Goal: Transaction & Acquisition: Subscribe to service/newsletter

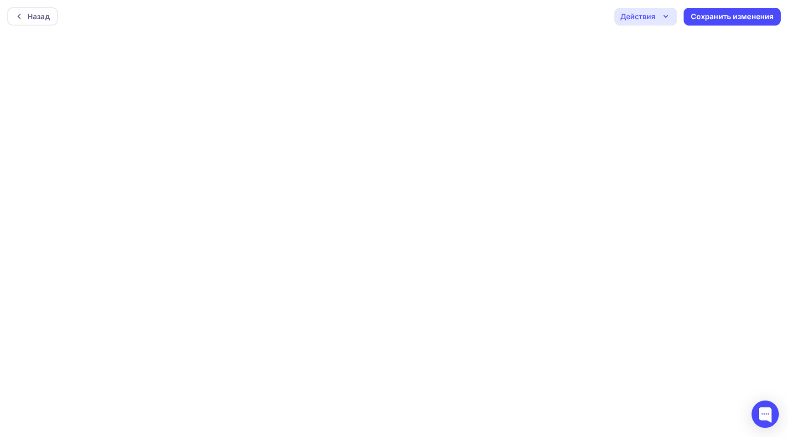
scroll to position [2, 0]
click at [672, 13] on div "Действия" at bounding box center [646, 14] width 63 height 18
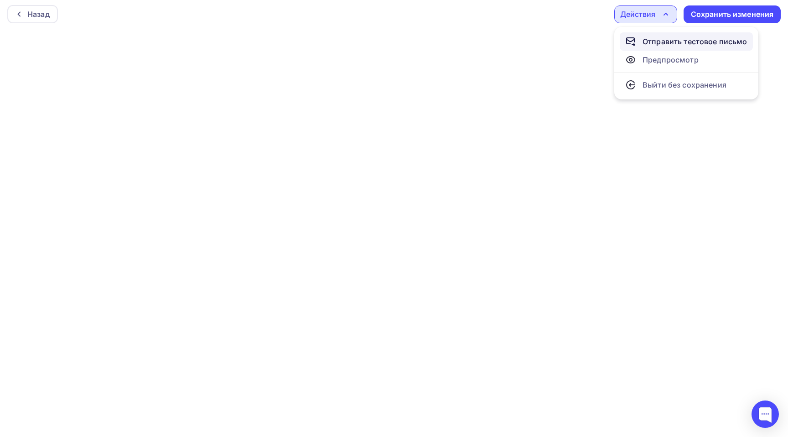
click at [667, 43] on div "Отправить тестовое письмо" at bounding box center [695, 41] width 105 height 11
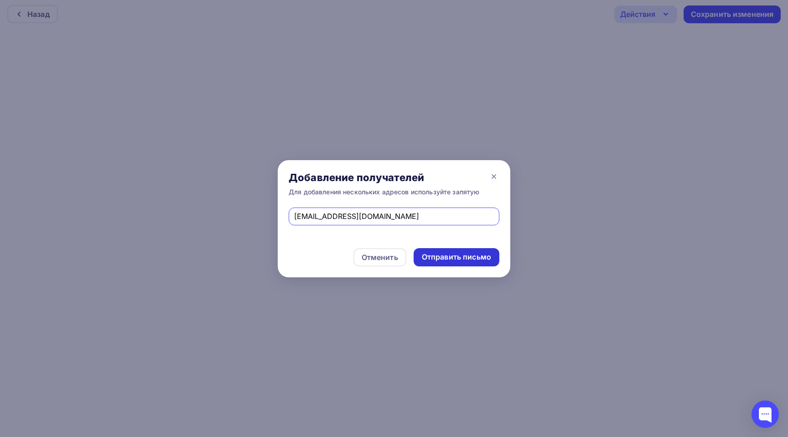
type input "[EMAIL_ADDRESS][DOMAIN_NAME]"
click at [442, 254] on div "Отправить письмо" at bounding box center [456, 257] width 69 height 10
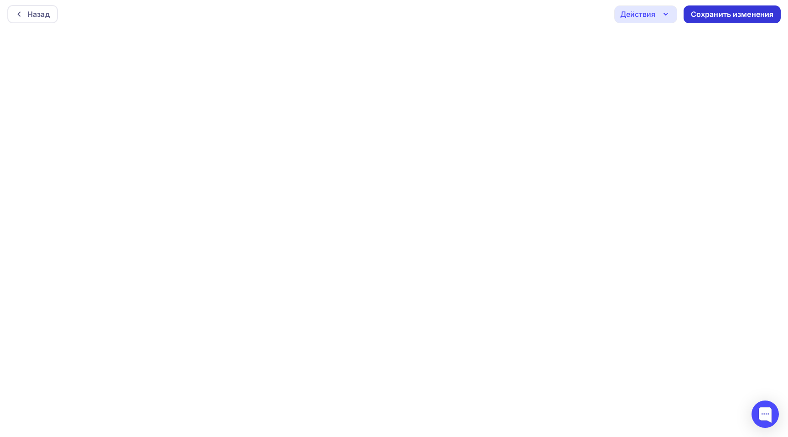
click at [741, 16] on div "Сохранить изменения" at bounding box center [732, 14] width 83 height 10
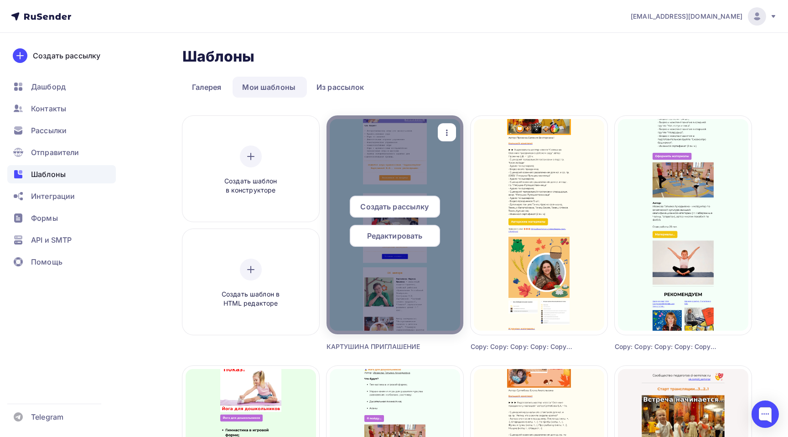
click at [404, 205] on span "Создать рассылку" at bounding box center [394, 206] width 68 height 11
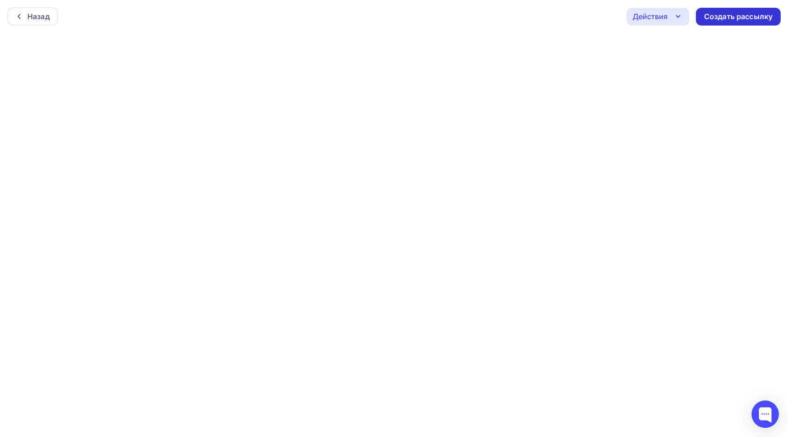
click at [752, 16] on div "Создать рассылку" at bounding box center [738, 16] width 68 height 10
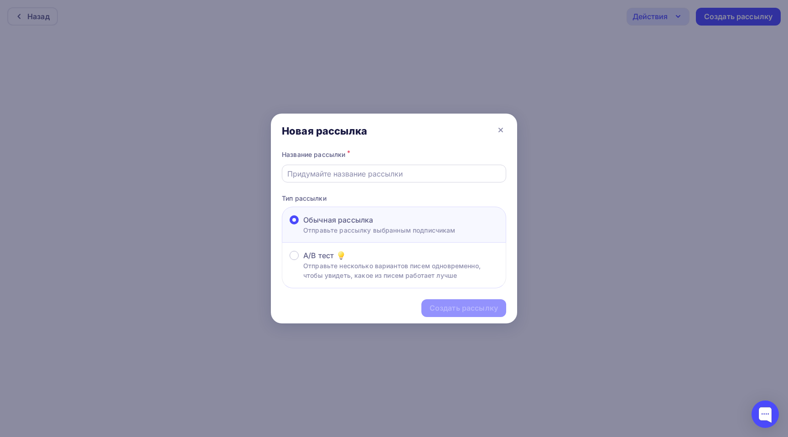
click at [342, 175] on input "text" at bounding box center [394, 173] width 214 height 11
type input "Приглашение Картушина"
click at [453, 305] on div "Создать рассылку" at bounding box center [464, 308] width 68 height 10
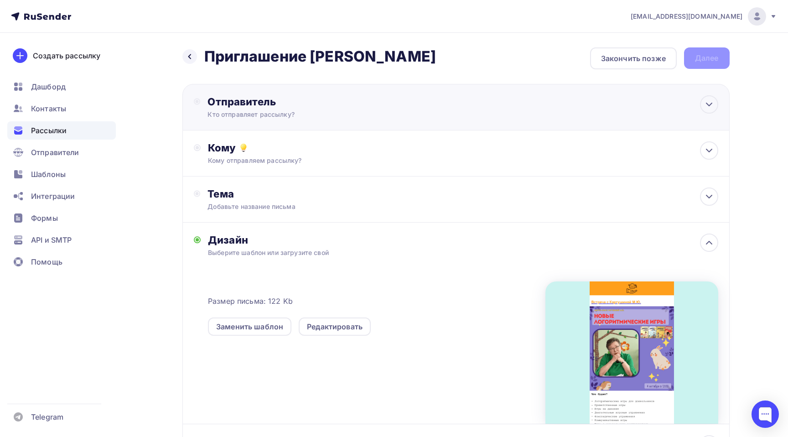
click at [351, 101] on div "Отправитель" at bounding box center [307, 101] width 198 height 13
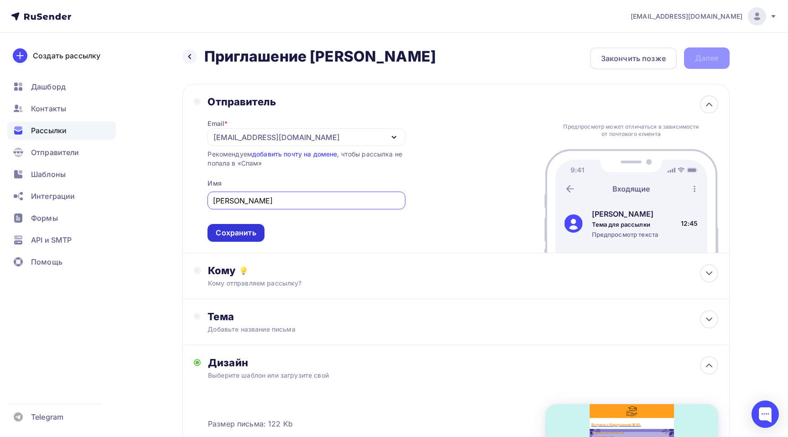
type input "Маргарита Чернавцева"
click at [232, 233] on div "Сохранить" at bounding box center [236, 233] width 40 height 10
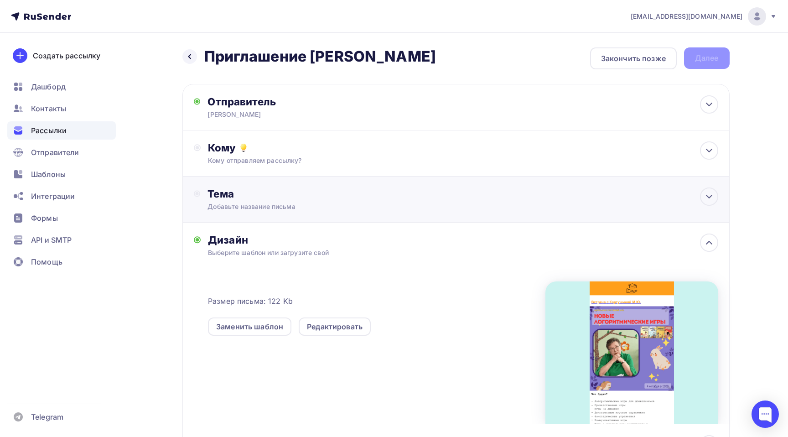
scroll to position [31, 0]
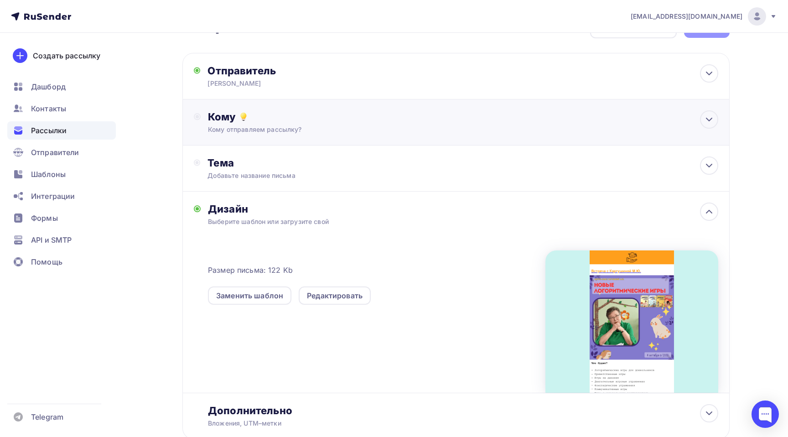
click at [370, 102] on div "Кому Кому отправляем рассылку? Списки получателей Выберите список Все списки id…" at bounding box center [457, 122] width 548 height 46
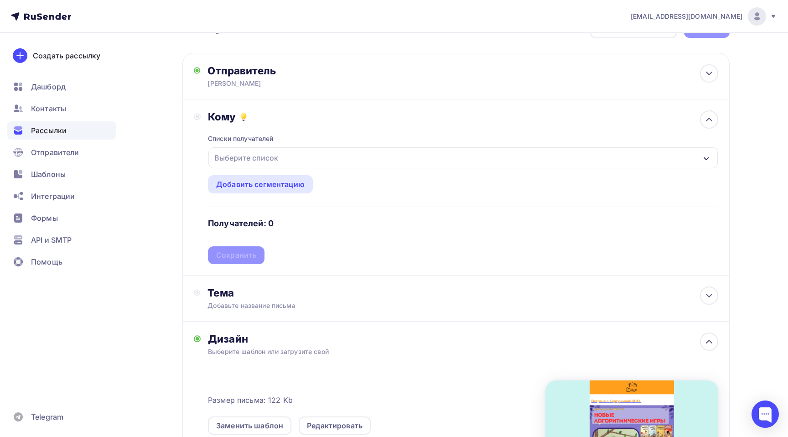
click at [266, 158] on div "Выберите список" at bounding box center [246, 158] width 71 height 16
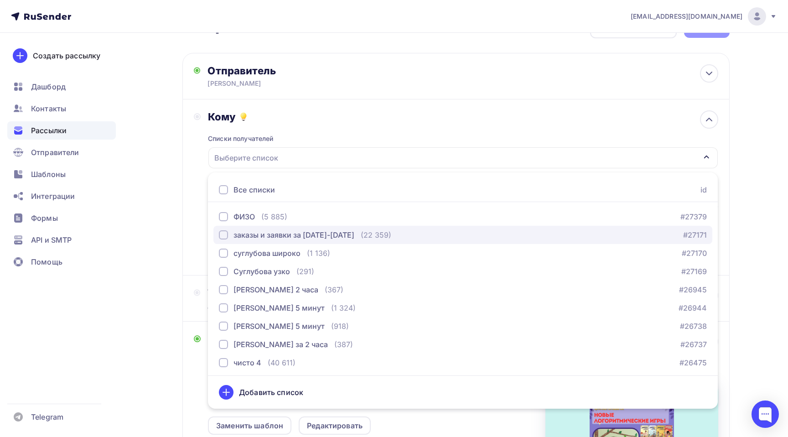
click at [241, 236] on div "заказы и заявки за 2024-2025" at bounding box center [294, 235] width 121 height 11
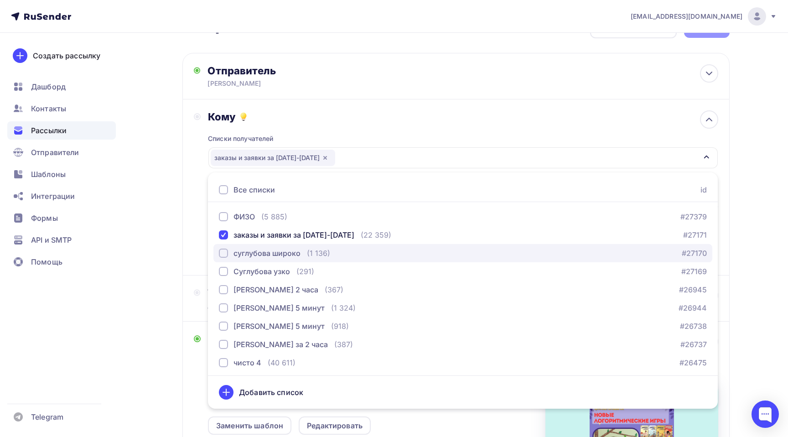
click at [235, 255] on div "суглубова широко" at bounding box center [267, 253] width 67 height 11
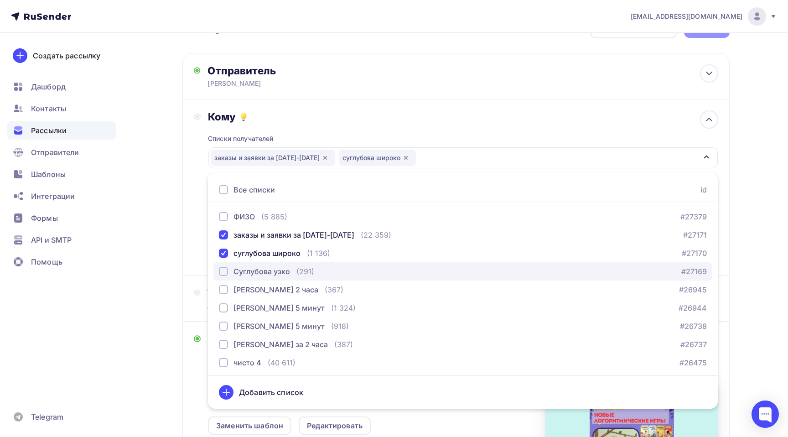
click at [250, 271] on div "Суглубова узко" at bounding box center [262, 271] width 57 height 11
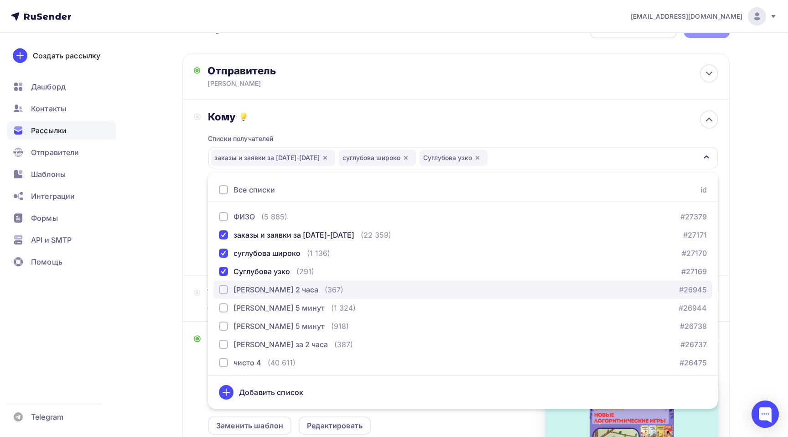
click at [249, 287] on div "Пронина 2 часа" at bounding box center [276, 289] width 85 height 11
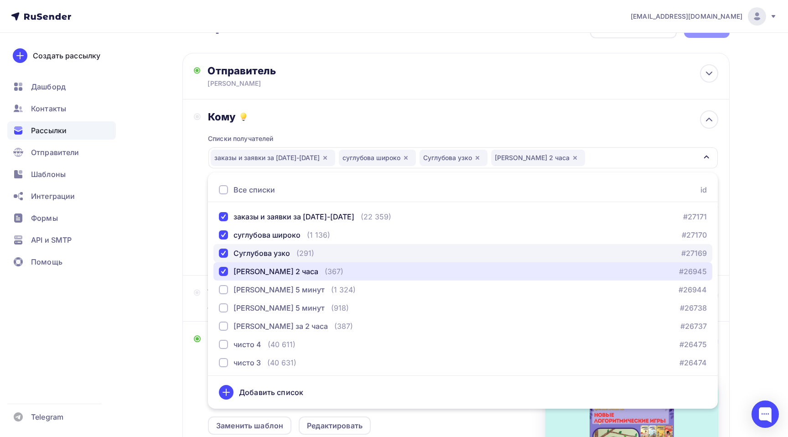
scroll to position [19, 0]
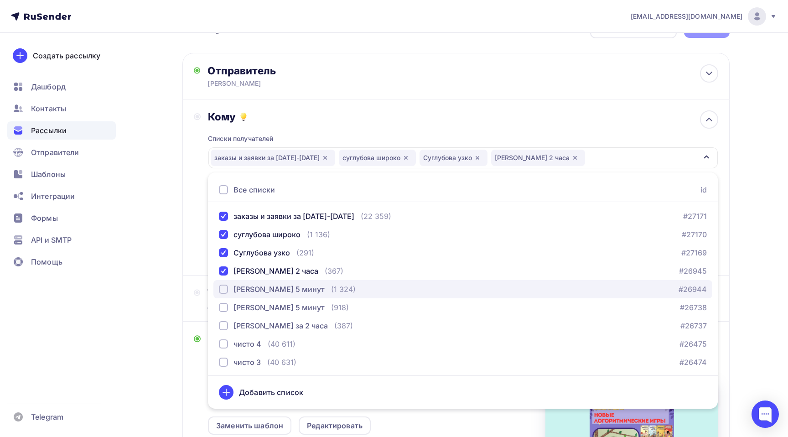
click at [266, 288] on div "Пронина 5 минут" at bounding box center [279, 289] width 91 height 11
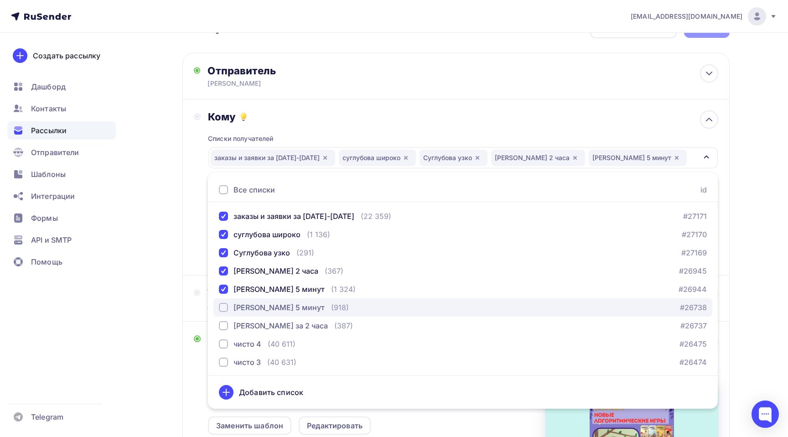
click at [266, 308] on div "гришина 5 минут" at bounding box center [279, 307] width 91 height 11
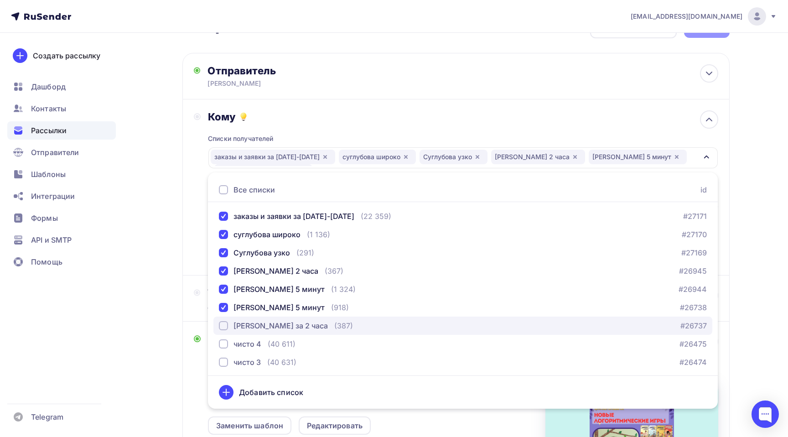
click at [265, 322] on div "Гришина за 2 часа" at bounding box center [281, 325] width 94 height 11
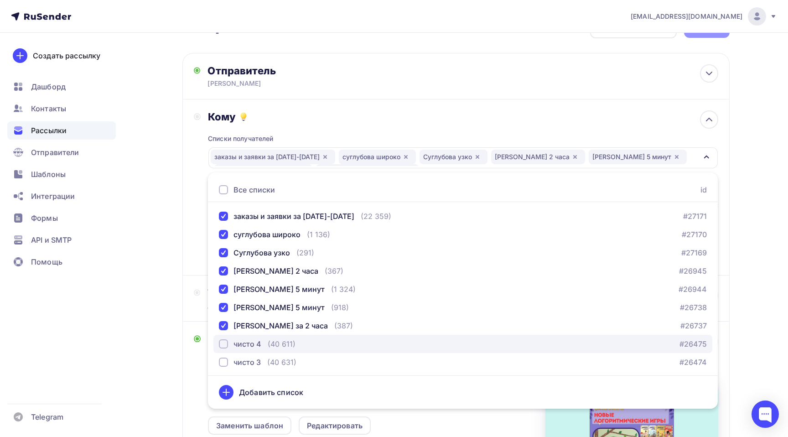
click at [252, 347] on div "чисто 4" at bounding box center [248, 344] width 28 height 11
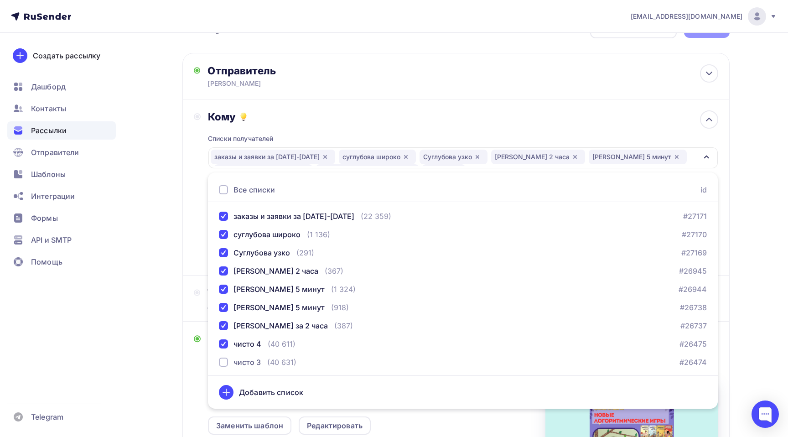
click at [252, 370] on ul "Все списки id ФИЗО (5 885) #27379 заказы и заявки за 2024-2025 (22 359) #27171 …" at bounding box center [463, 290] width 510 height 236
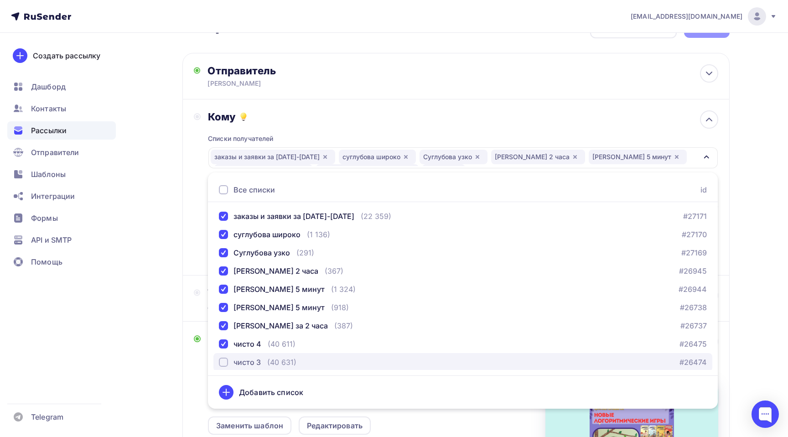
click at [256, 367] on div "чисто 3" at bounding box center [247, 362] width 27 height 11
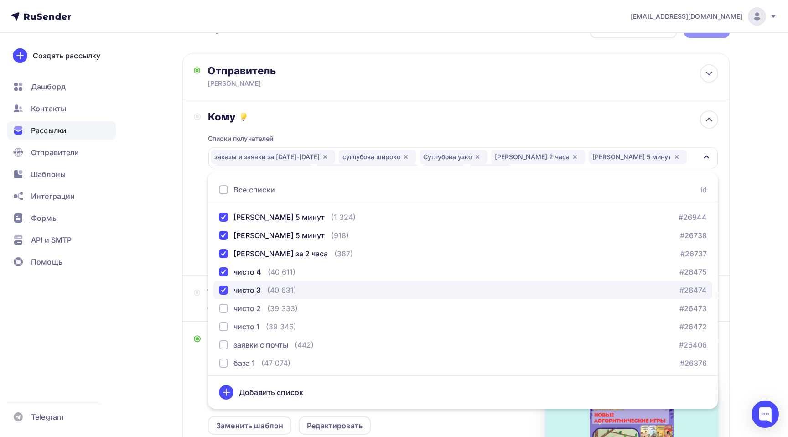
scroll to position [102, 0]
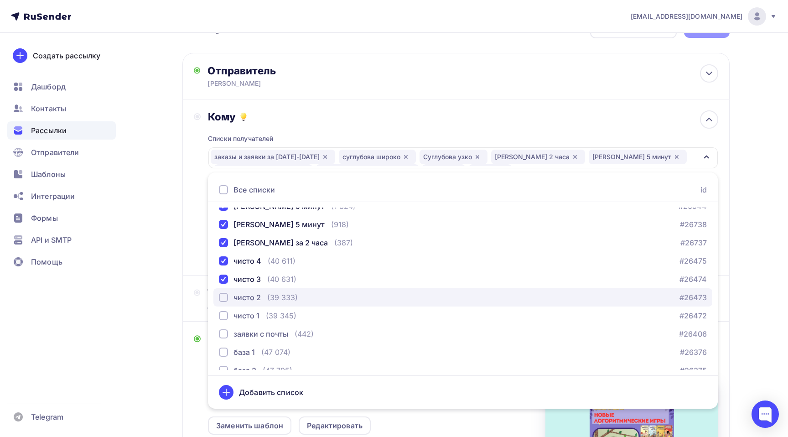
click at [260, 297] on div "чисто 2" at bounding box center [247, 297] width 27 height 11
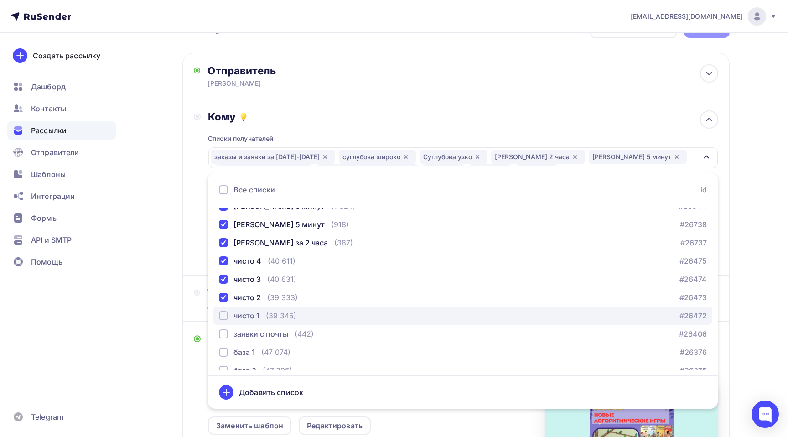
click at [251, 313] on div "чисто 1" at bounding box center [247, 315] width 26 height 11
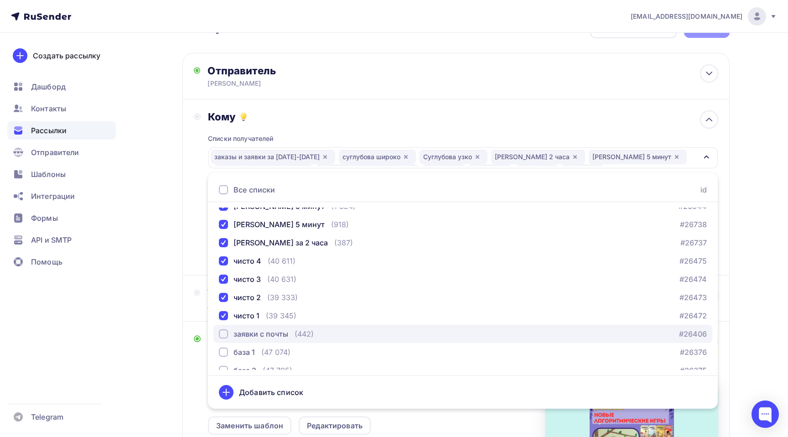
click at [251, 334] on div "заявки с почты" at bounding box center [261, 334] width 55 height 11
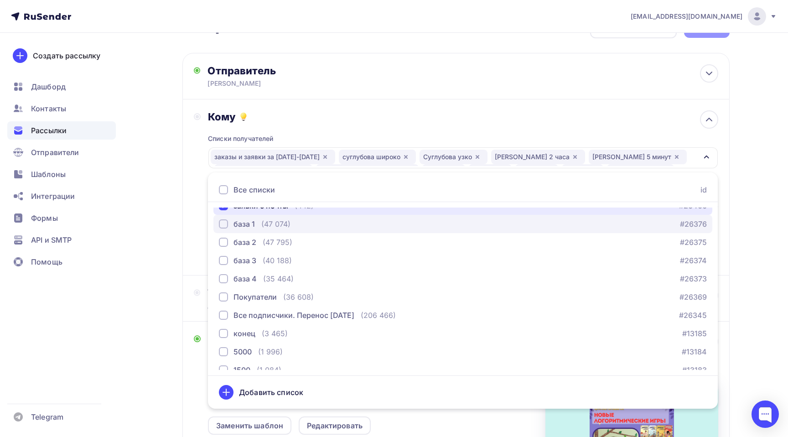
scroll to position [235, 0]
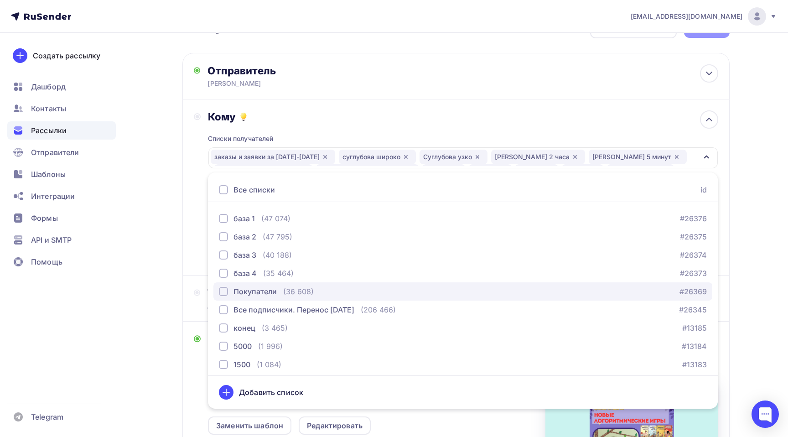
click at [261, 287] on div "Покупатели" at bounding box center [255, 291] width 43 height 11
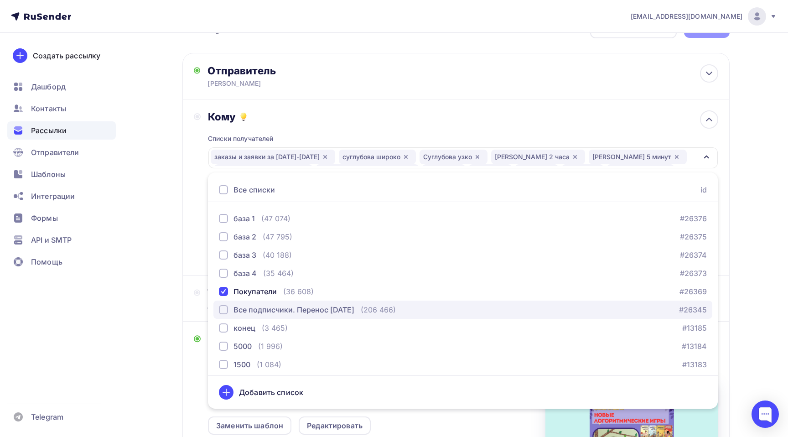
click at [253, 308] on div "Все подписчики. Перенос 28 августа 2025" at bounding box center [294, 309] width 121 height 11
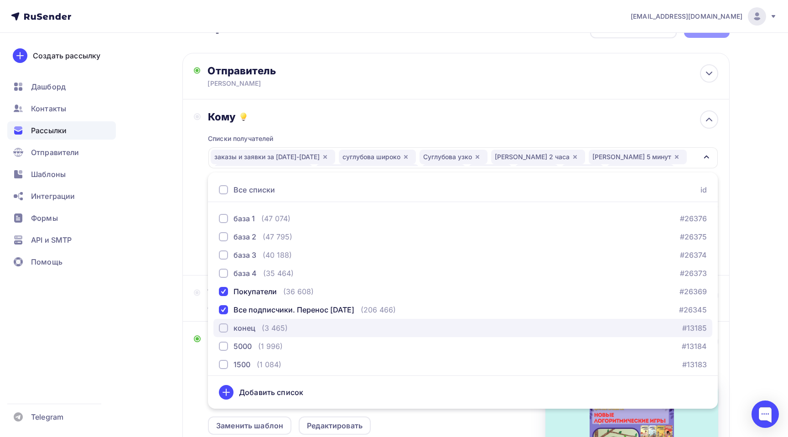
click at [239, 329] on div "конец" at bounding box center [245, 328] width 22 height 11
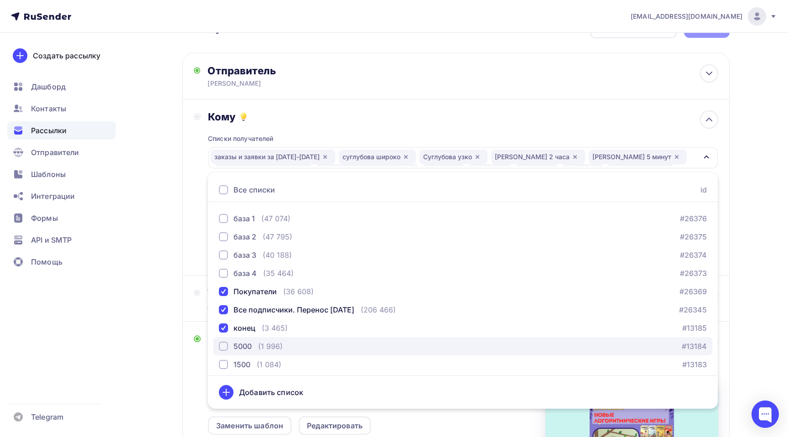
click at [238, 350] on div "5000" at bounding box center [243, 346] width 18 height 11
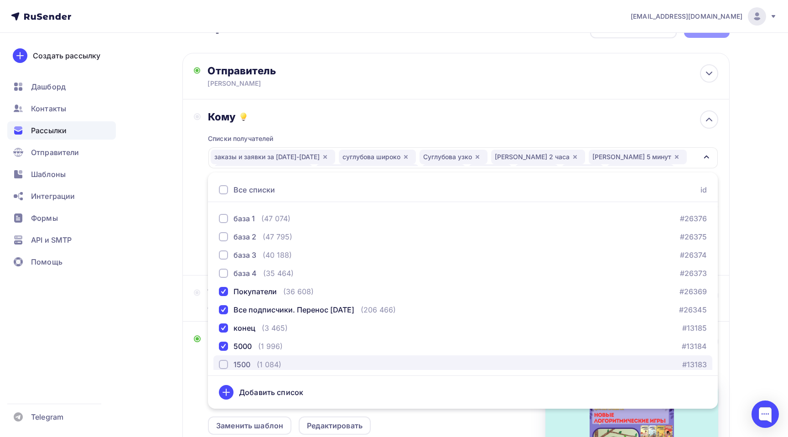
click at [238, 370] on div "1500" at bounding box center [242, 364] width 17 height 11
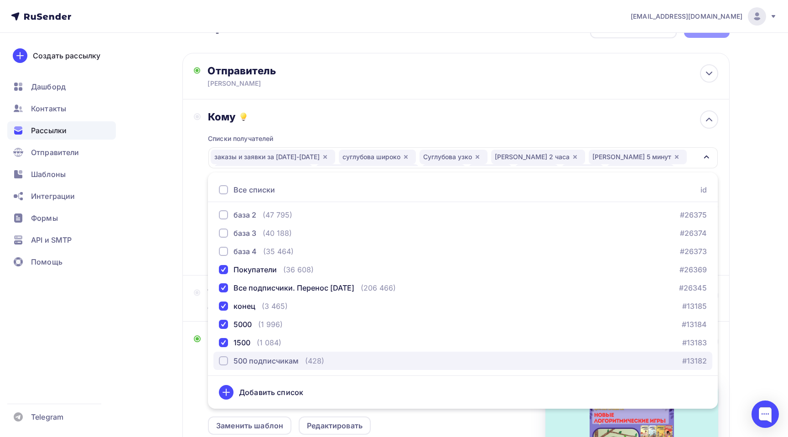
click at [282, 362] on div "500 подписчикам" at bounding box center [266, 360] width 65 height 11
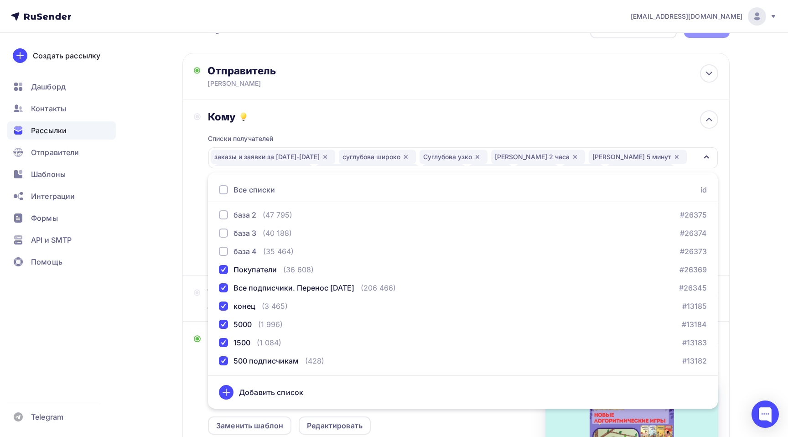
click at [773, 263] on div "margo@d-seminar.ru Аккаунт Тарифы Выйти Создать рассылку Дашборд Контакты Рассы…" at bounding box center [394, 298] width 788 height 659
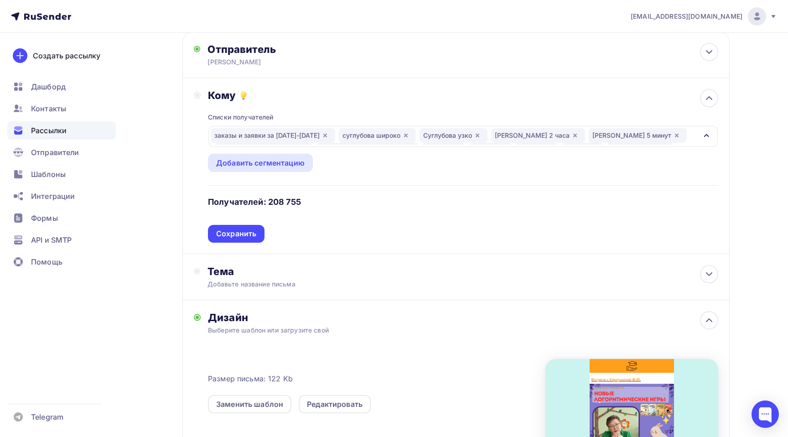
scroll to position [0, 0]
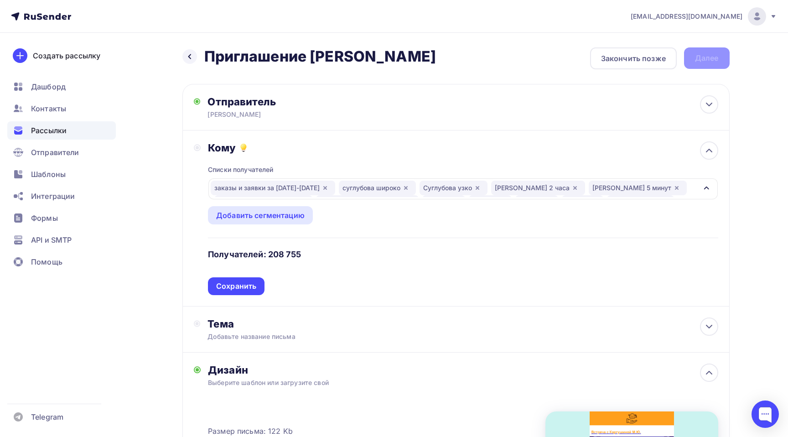
click at [641, 193] on div "заказы и заявки за 2024-2025 суглубова широко Суглубова узко Пронина 2 часа Про…" at bounding box center [454, 189] width 486 height 16
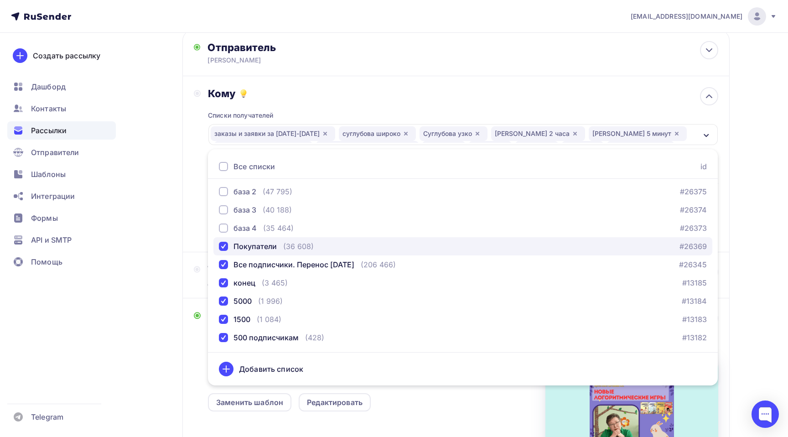
scroll to position [50, 0]
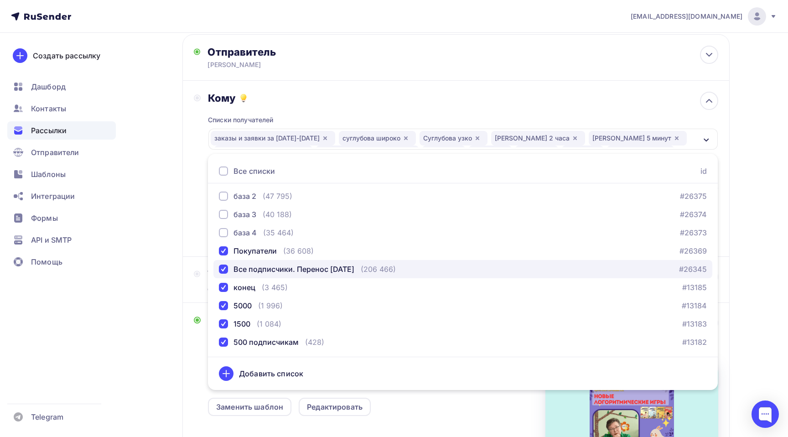
click at [307, 265] on div "Все подписчики. Перенос 28 августа 2025" at bounding box center [294, 269] width 121 height 11
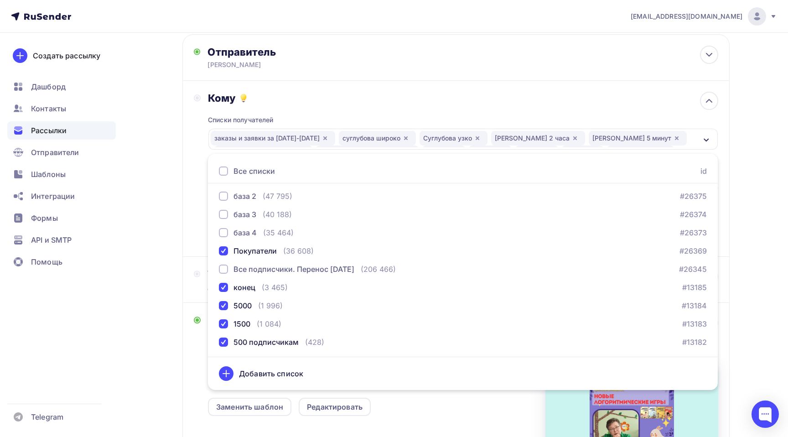
click at [769, 174] on div "margo@d-seminar.ru Аккаунт Тарифы Выйти Создать рассылку Дашборд Контакты Рассы…" at bounding box center [394, 279] width 788 height 659
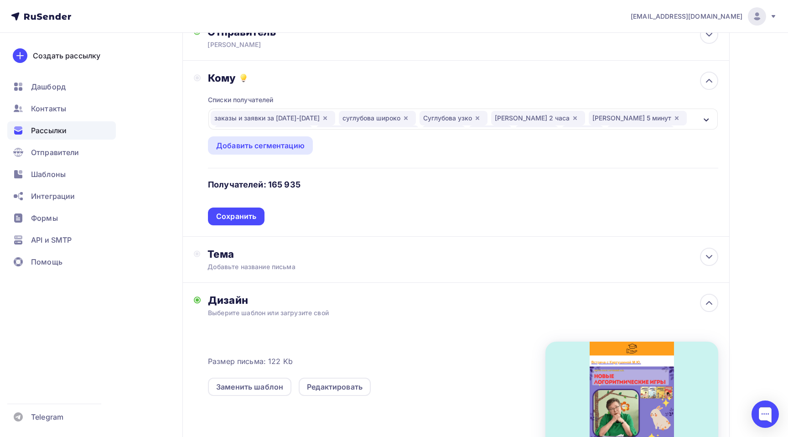
scroll to position [77, 0]
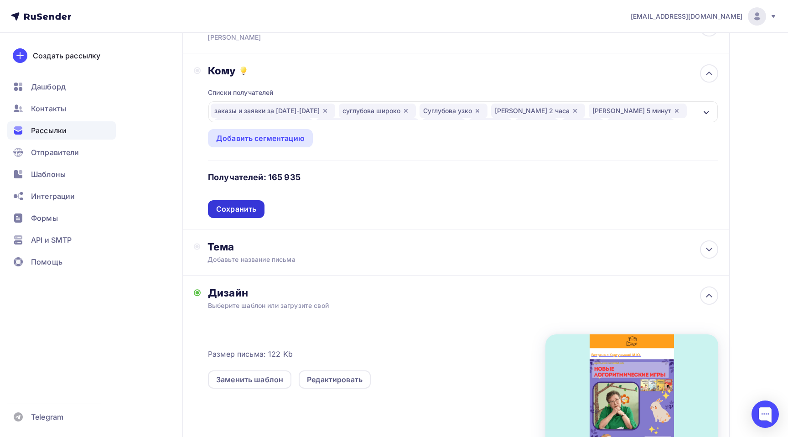
click at [246, 212] on div "Сохранить" at bounding box center [236, 209] width 40 height 10
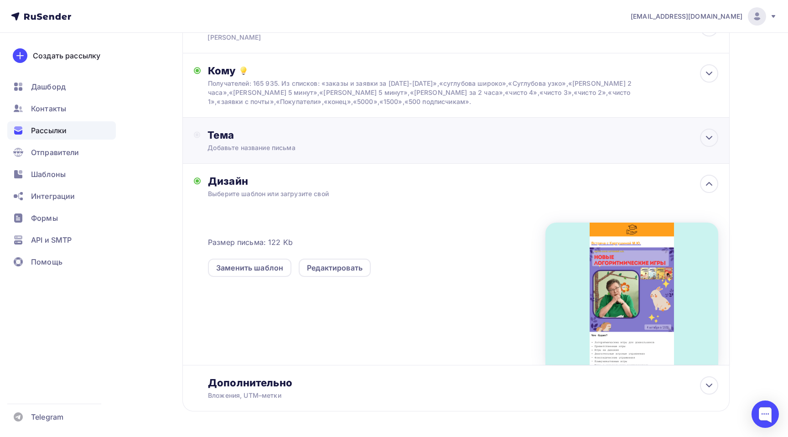
click at [337, 156] on div "Тема Добавьте название письма Тема * Рекомендуем использовать не более 150 симв…" at bounding box center [457, 141] width 548 height 46
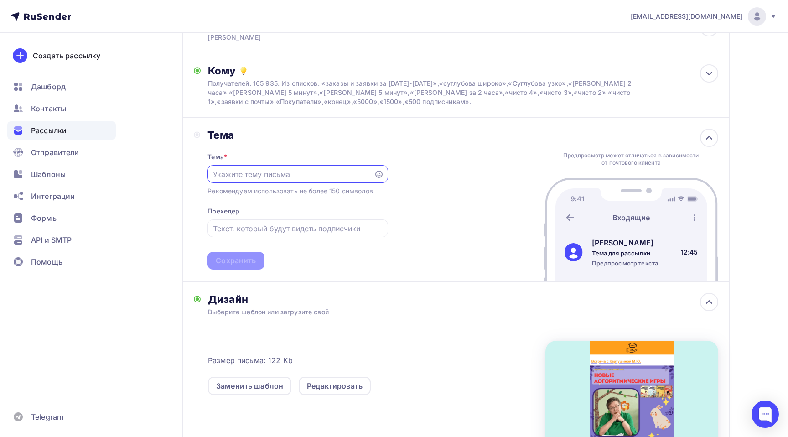
scroll to position [0, 0]
paste input "🎉 Новые логоритмические игры"
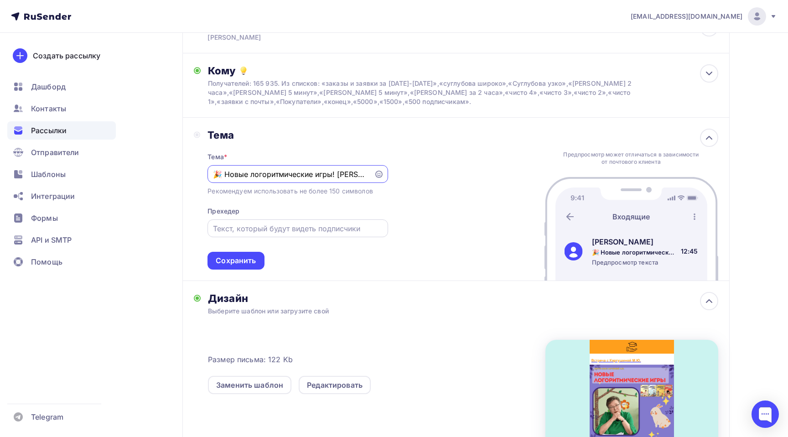
click at [243, 231] on input "text" at bounding box center [298, 228] width 170 height 11
drag, startPoint x: 224, startPoint y: 171, endPoint x: 203, endPoint y: 171, distance: 20.5
click at [204, 171] on div "Тема Тема * 🎉 Новые логоритмические игры! Картшина М.Ю. Рекомендуем использоват…" at bounding box center [291, 199] width 194 height 141
click at [334, 173] on input "🎉 Новые логоритмические игры! Картшина М.Ю." at bounding box center [291, 174] width 156 height 11
paste input "🎉"
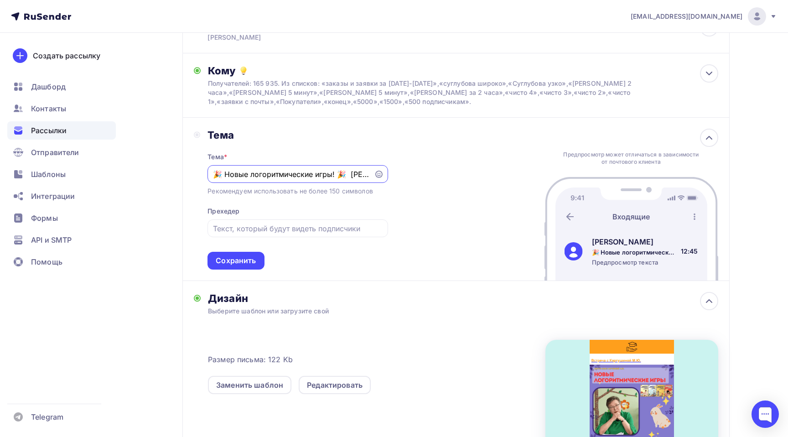
type input "🎉 Новые логоритмические игры! 🎉 Картшина М.Ю."
click at [501, 188] on div "Тема Тема * 🎉 Новые логоритмические игры! 🎉 Картшина М.Ю. Рекомендуем использов…" at bounding box center [457, 199] width 548 height 163
click at [283, 227] on input "text" at bounding box center [298, 228] width 170 height 11
paste input "🎉"
type input "🎉"
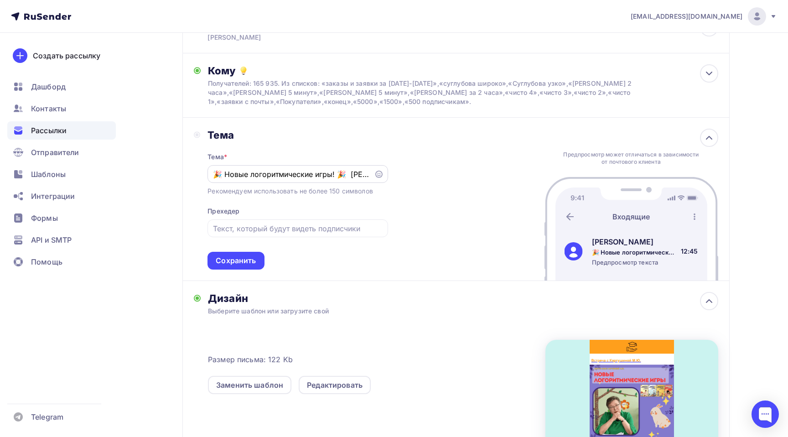
click at [379, 174] on icon at bounding box center [379, 174] width 7 height 7
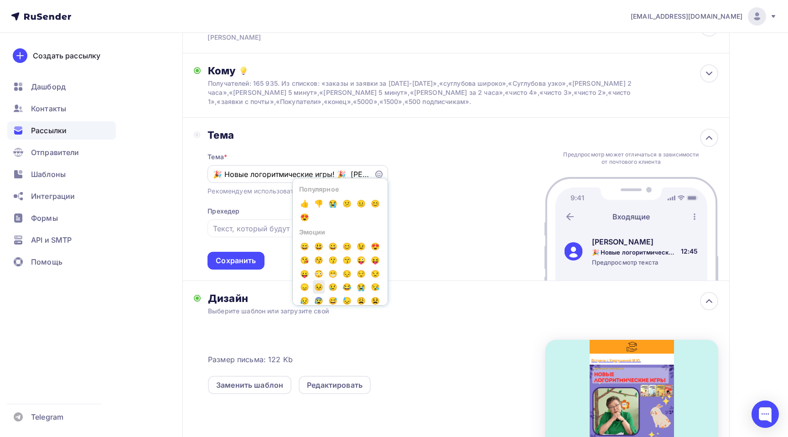
scroll to position [118, 0]
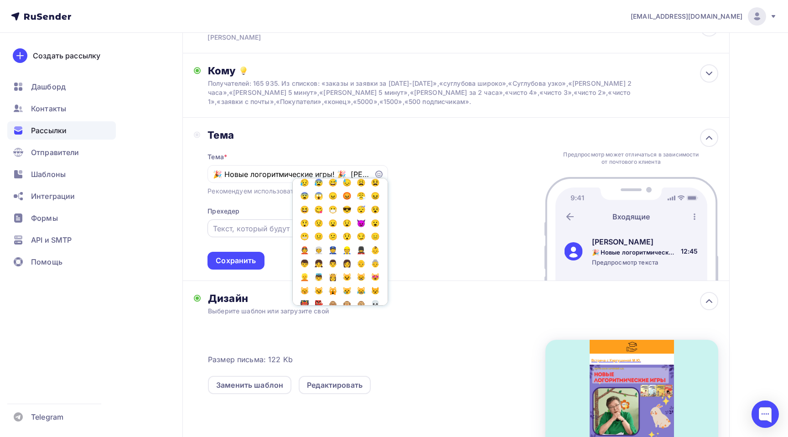
click at [254, 229] on input "text" at bounding box center [298, 228] width 170 height 11
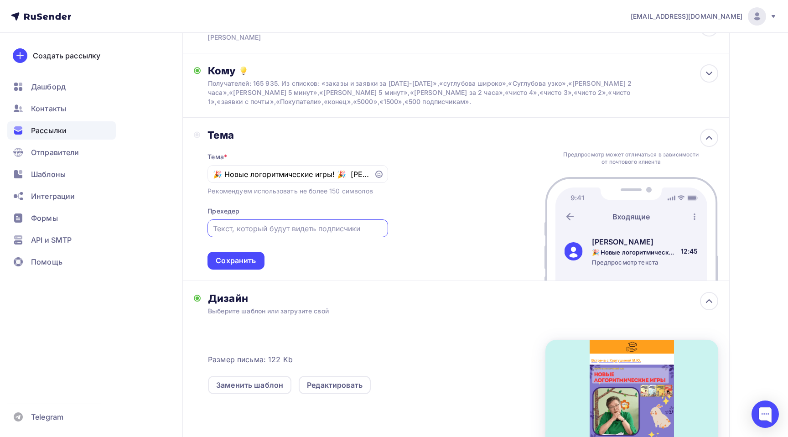
paste input "🎁"
click at [221, 225] on input "🎁 🎁" at bounding box center [298, 228] width 170 height 11
click at [312, 229] on input "🎁 Картушина М.Ю. 🎁" at bounding box center [298, 228] width 170 height 11
drag, startPoint x: 333, startPoint y: 173, endPoint x: 248, endPoint y: 174, distance: 84.4
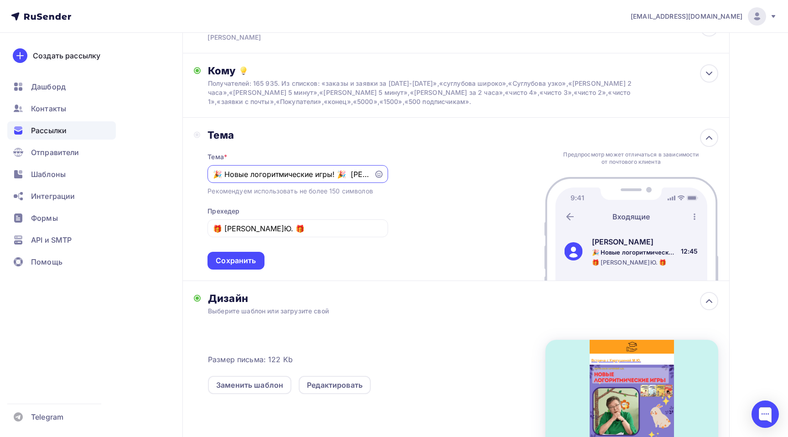
click at [248, 174] on input "🎉 Новые логоритмические игры! 🎉 Картшина М.Ю." at bounding box center [291, 174] width 156 height 11
click at [314, 221] on div "🎁 Картушина М.Ю. 🎁" at bounding box center [298, 228] width 180 height 18
click at [310, 228] on input "🎁 Картушина М.Ю. 🎁" at bounding box center [298, 228] width 170 height 11
paste input "логоритмические игры!"
click at [298, 228] on input "🎁 Картушина М.Ю. 🎁 логоритмические игры!" at bounding box center [298, 228] width 170 height 11
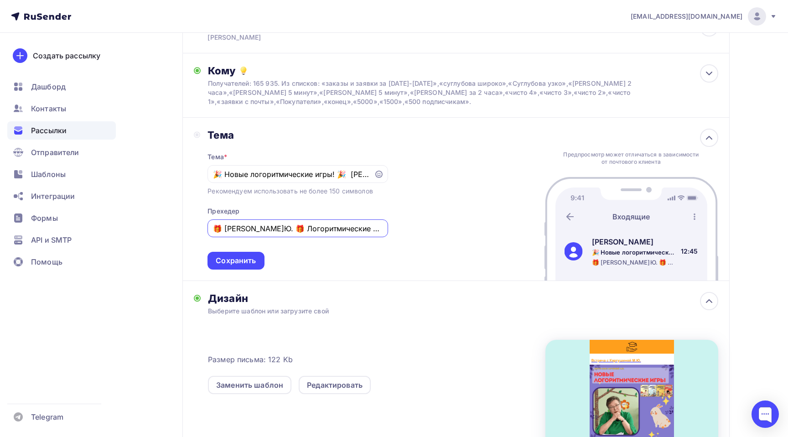
type input "🎁 Картушина М.Ю. 🎁 Логоритмические игры!"
click at [482, 229] on div "Тема Тема * 🎉 Новые логоритмические игры! 🎉 Картшина М.Ю. Рекомендуем использов…" at bounding box center [457, 199] width 548 height 163
click at [235, 265] on div "Сохранить" at bounding box center [236, 261] width 40 height 10
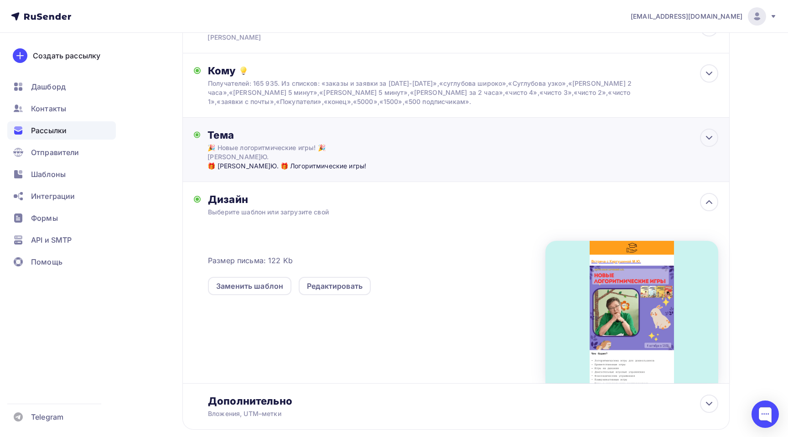
scroll to position [0, 0]
click at [413, 147] on div "Тема 🎉 Новые логоритмические игры! 🎉 Картшина М.Ю. 🎁 Картушина М.Ю. 🎁 Логоритми…" at bounding box center [457, 150] width 548 height 64
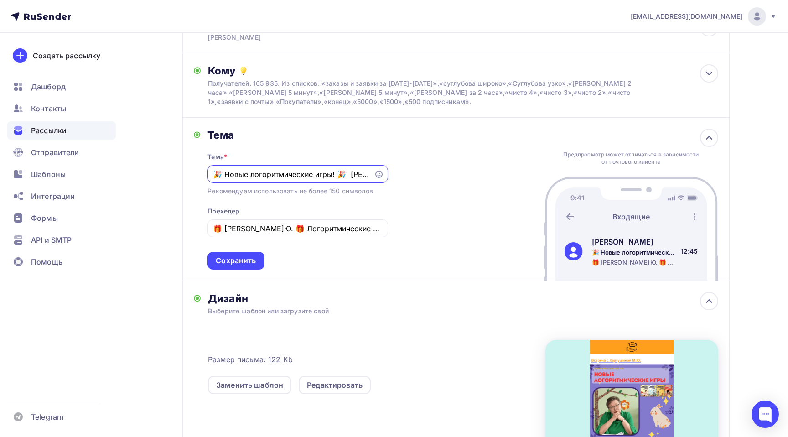
click at [243, 269] on div "Сохранить" at bounding box center [236, 261] width 57 height 18
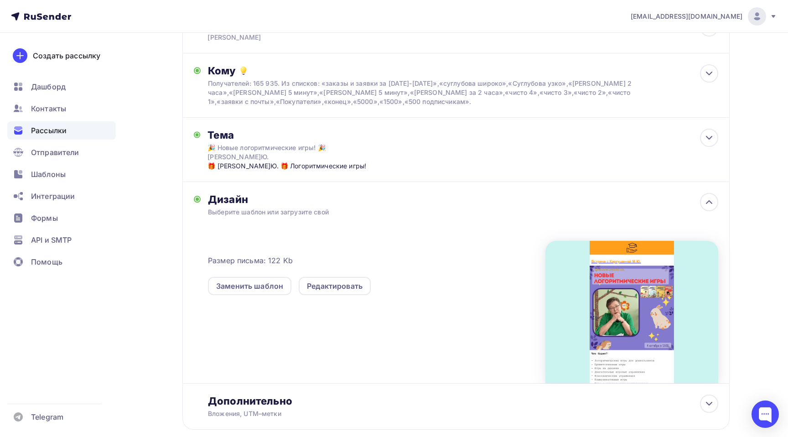
scroll to position [130, 0]
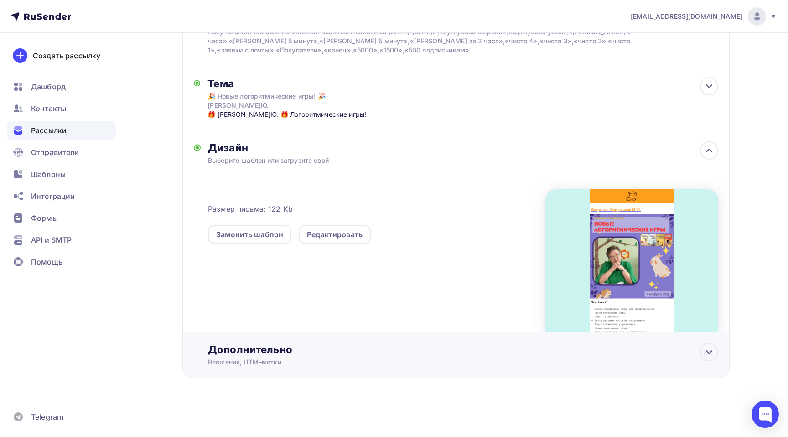
click at [540, 355] on div "Дополнительно" at bounding box center [463, 349] width 510 height 13
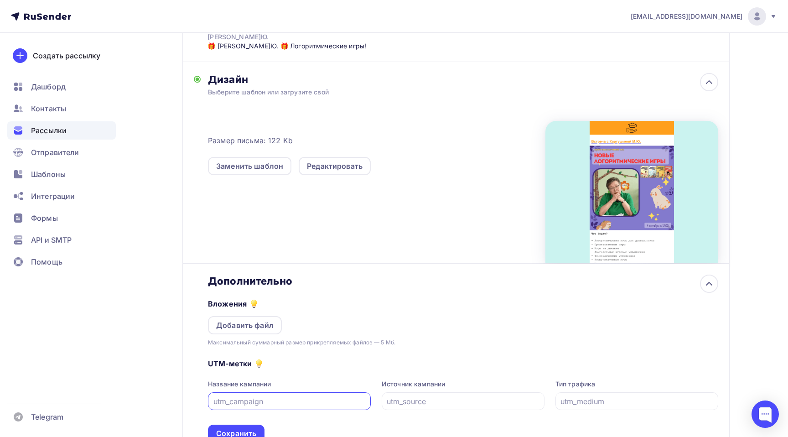
scroll to position [199, 0]
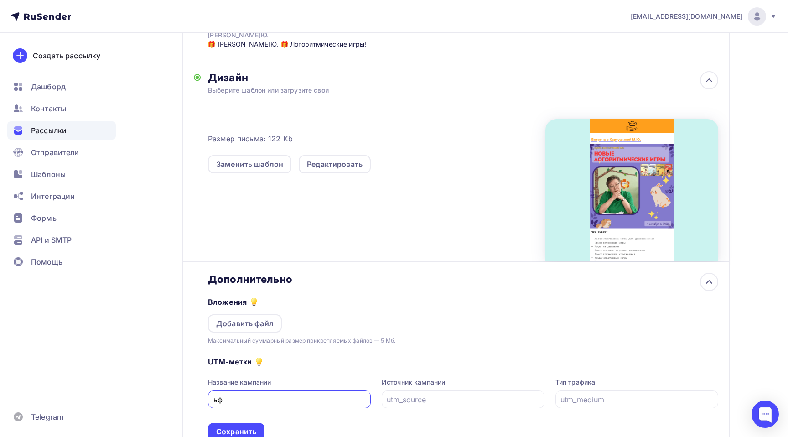
type input "ь"
type input "mail"
click at [492, 405] on input "text" at bounding box center [463, 399] width 152 height 11
type input "kartushina"
click at [256, 434] on div "Сохранить" at bounding box center [236, 432] width 40 height 10
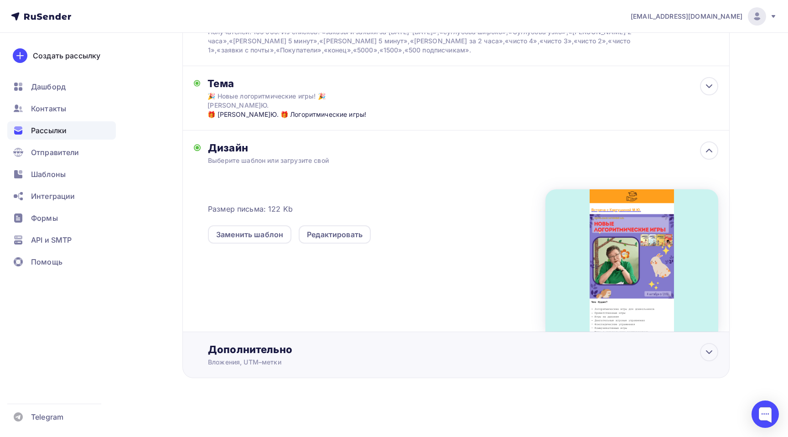
scroll to position [0, 0]
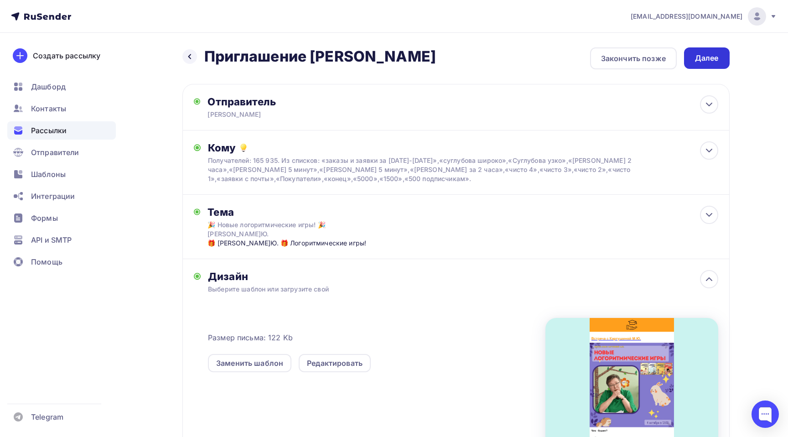
click at [708, 54] on div "Далее" at bounding box center [707, 58] width 24 height 10
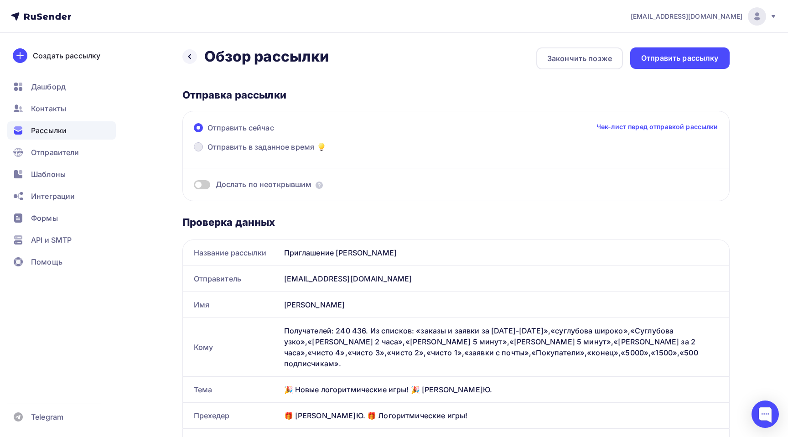
click at [291, 147] on span "Отправить в заданное время" at bounding box center [261, 146] width 107 height 11
click at [208, 152] on input "Отправить в заданное время" at bounding box center [208, 152] width 0 height 0
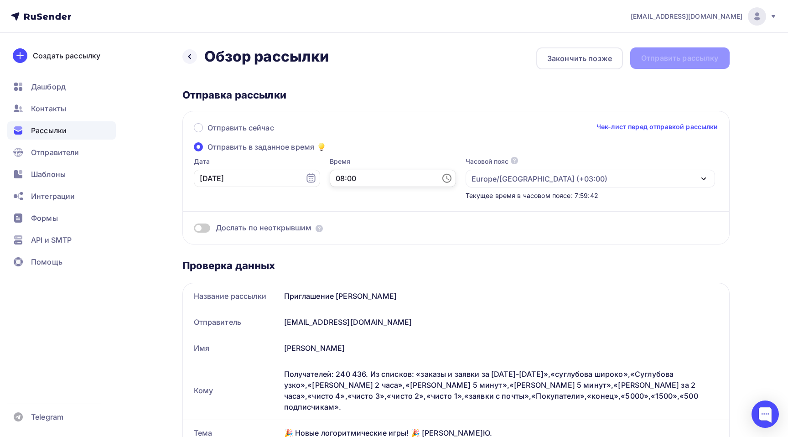
click at [330, 178] on input "08:00" at bounding box center [393, 178] width 126 height 17
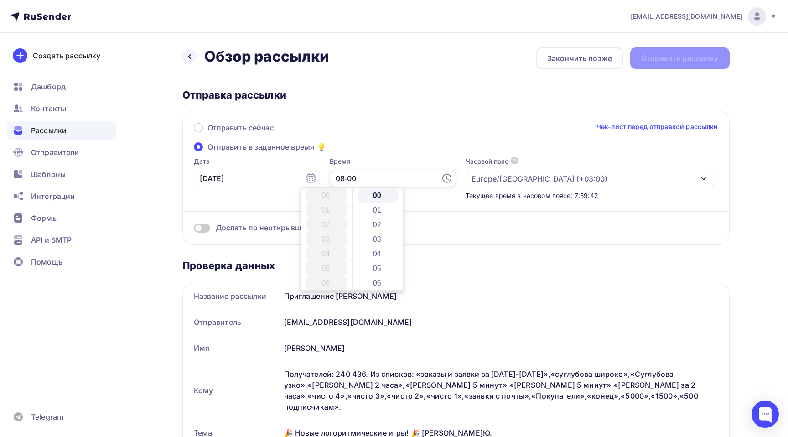
click at [330, 178] on input "08:00" at bounding box center [393, 178] width 126 height 17
click at [330, 177] on input "11:00" at bounding box center [393, 178] width 126 height 17
click at [788, 183] on html "margo@d-seminar.ru Аккаунт Тарифы Выйти Создать рассылку Дашборд Контакты Рассы…" at bounding box center [394, 218] width 788 height 437
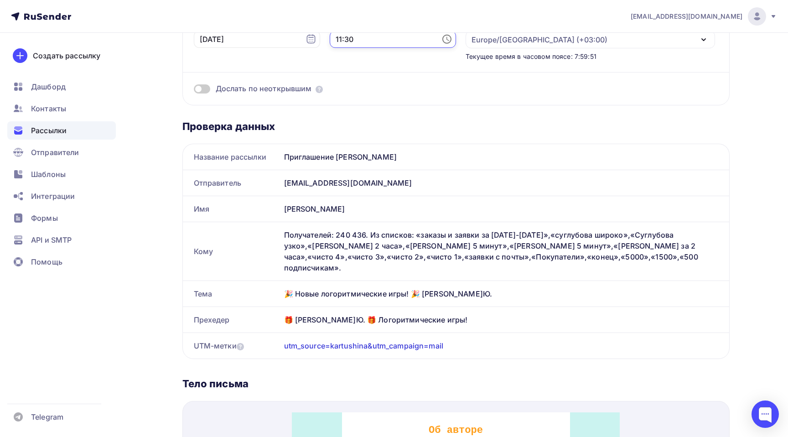
scroll to position [0, 0]
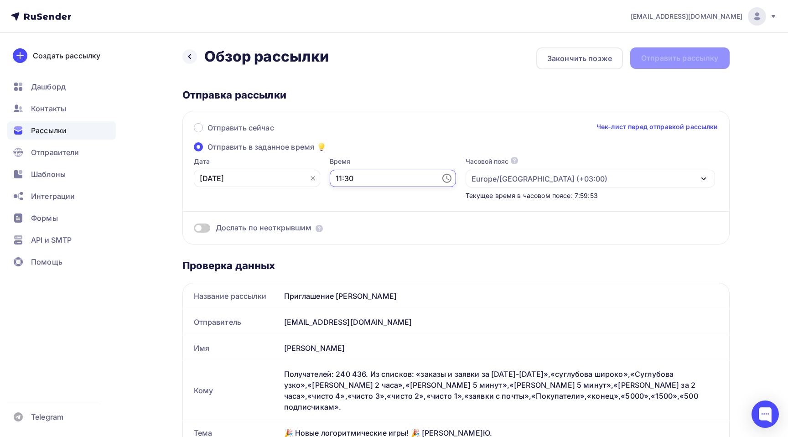
type input "11:30"
click at [229, 178] on input "01.10.2025" at bounding box center [257, 178] width 126 height 17
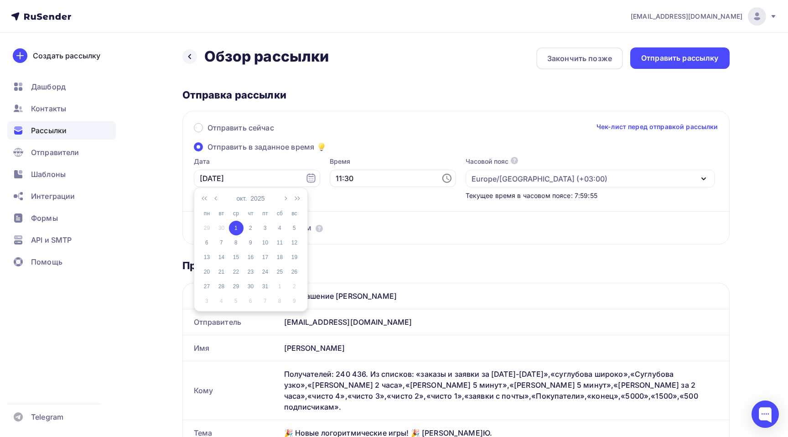
click at [233, 228] on div "1" at bounding box center [236, 228] width 15 height 8
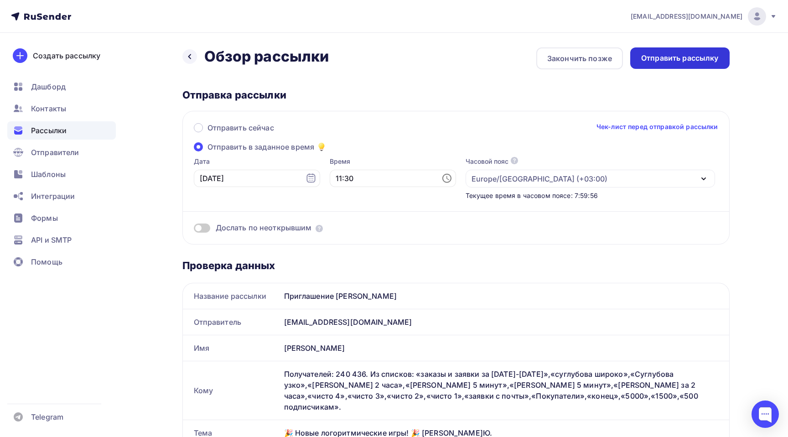
click at [704, 54] on div "Отправить рассылку" at bounding box center [681, 58] width 78 height 10
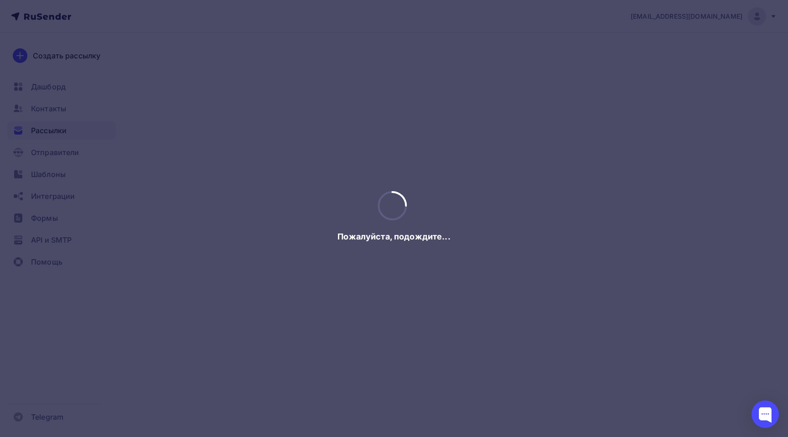
click at [704, 54] on div at bounding box center [394, 218] width 788 height 437
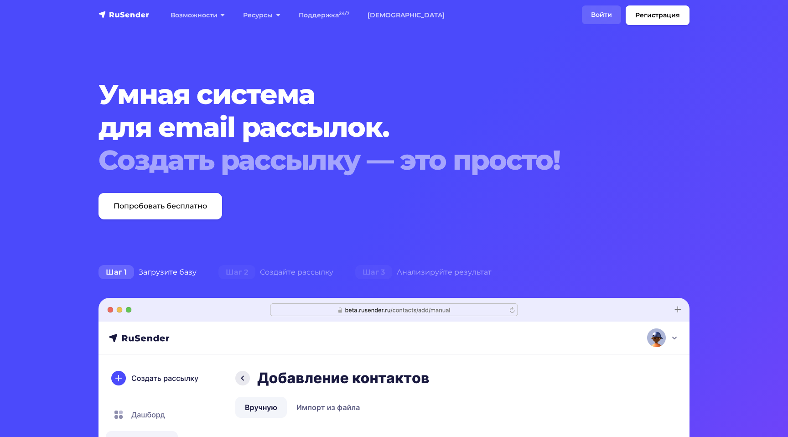
click at [615, 16] on link "Войти" at bounding box center [601, 14] width 39 height 19
